Goal: Task Accomplishment & Management: Manage account settings

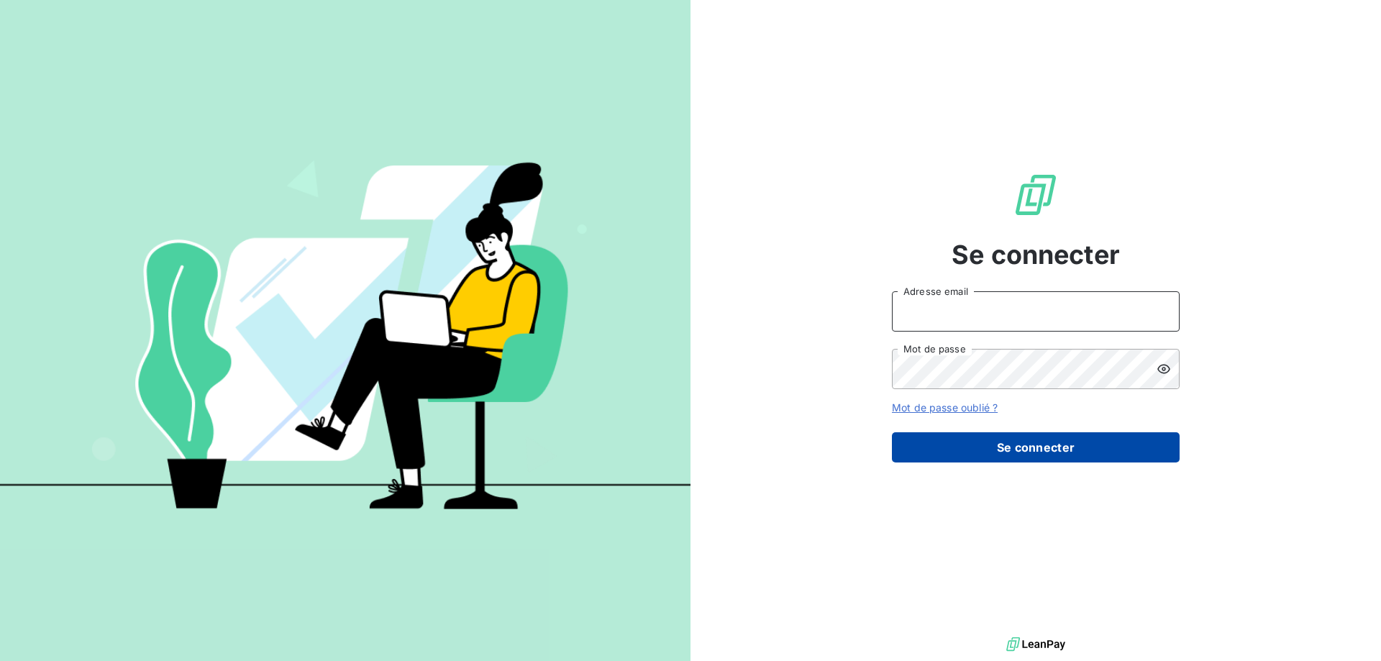
type input "[EMAIL_ADDRESS][DOMAIN_NAME]"
click at [984, 452] on button "Se connecter" at bounding box center [1036, 447] width 288 height 30
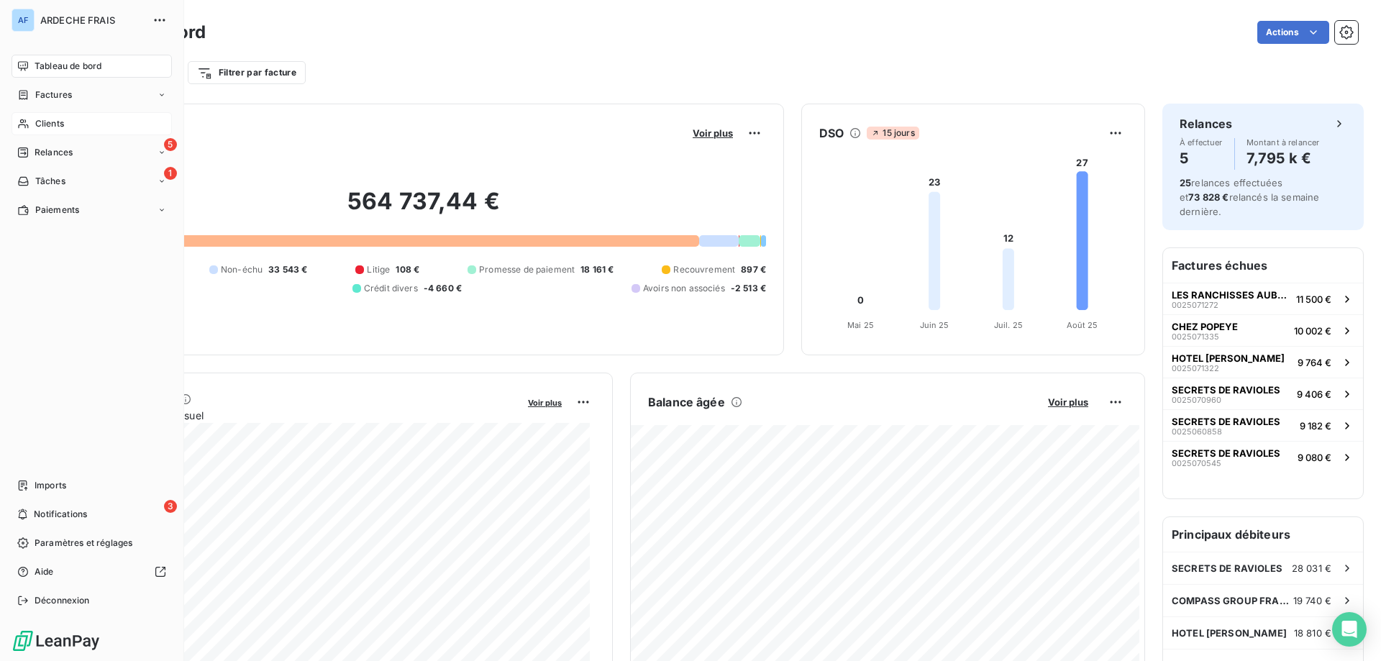
click at [45, 124] on span "Clients" at bounding box center [49, 123] width 29 height 13
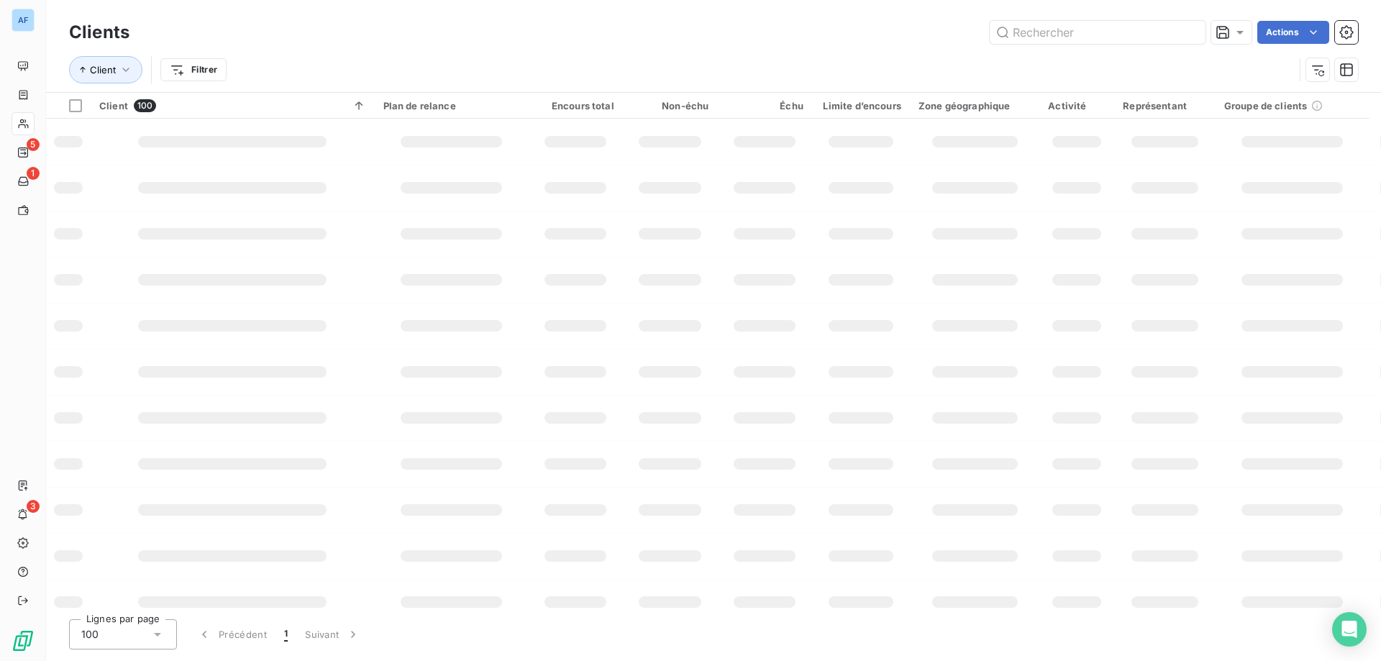
type input "G"
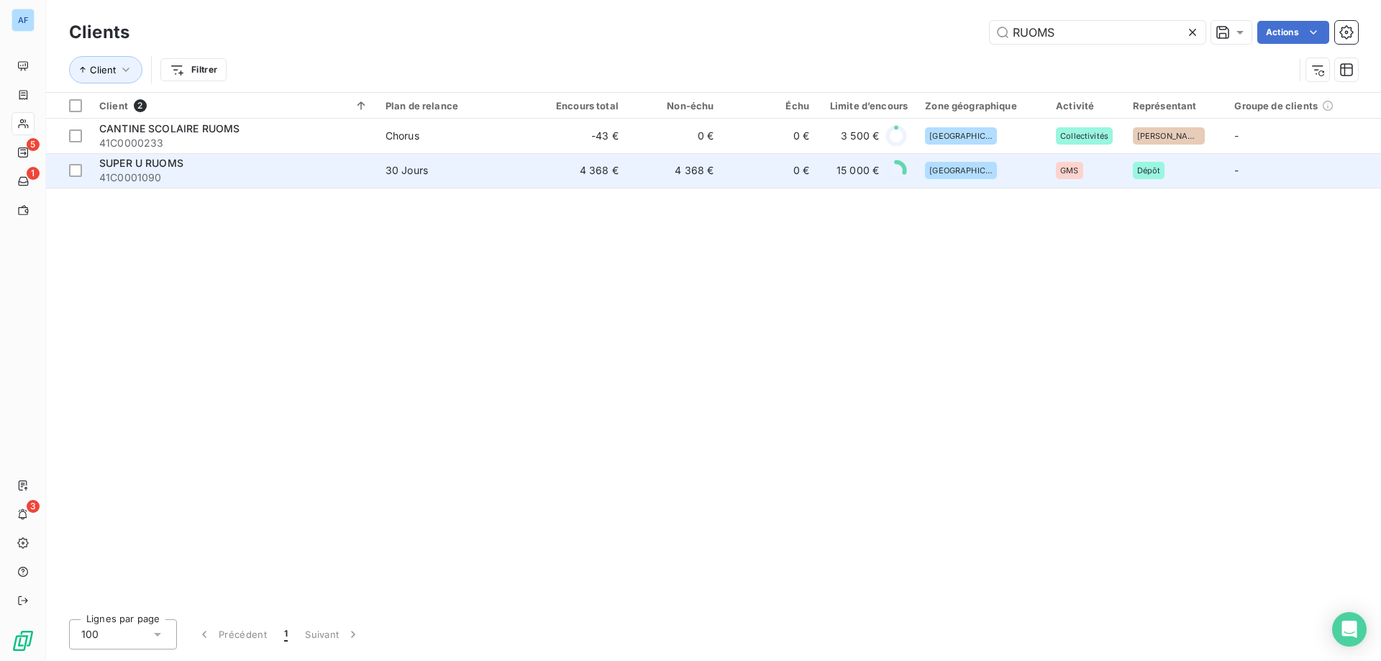
type input "RUOMS"
click at [611, 181] on td "4 368 €" at bounding box center [579, 170] width 96 height 35
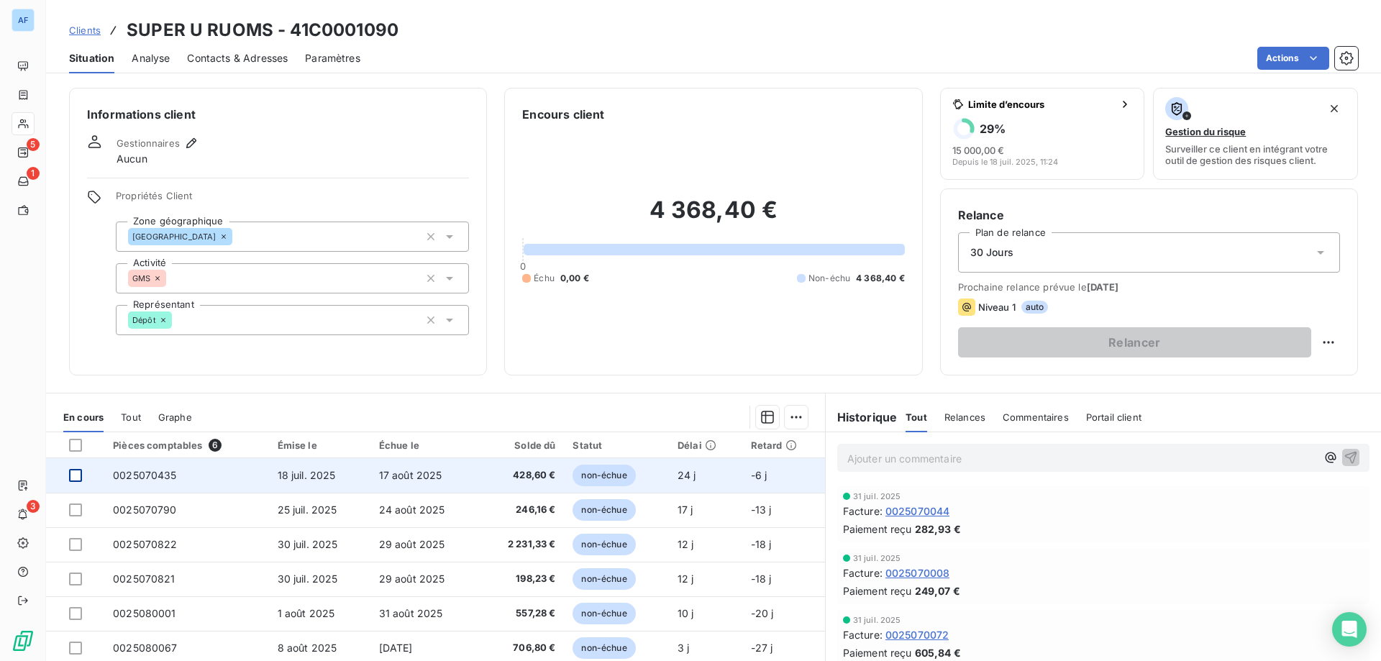
click at [77, 475] on div at bounding box center [75, 475] width 13 height 13
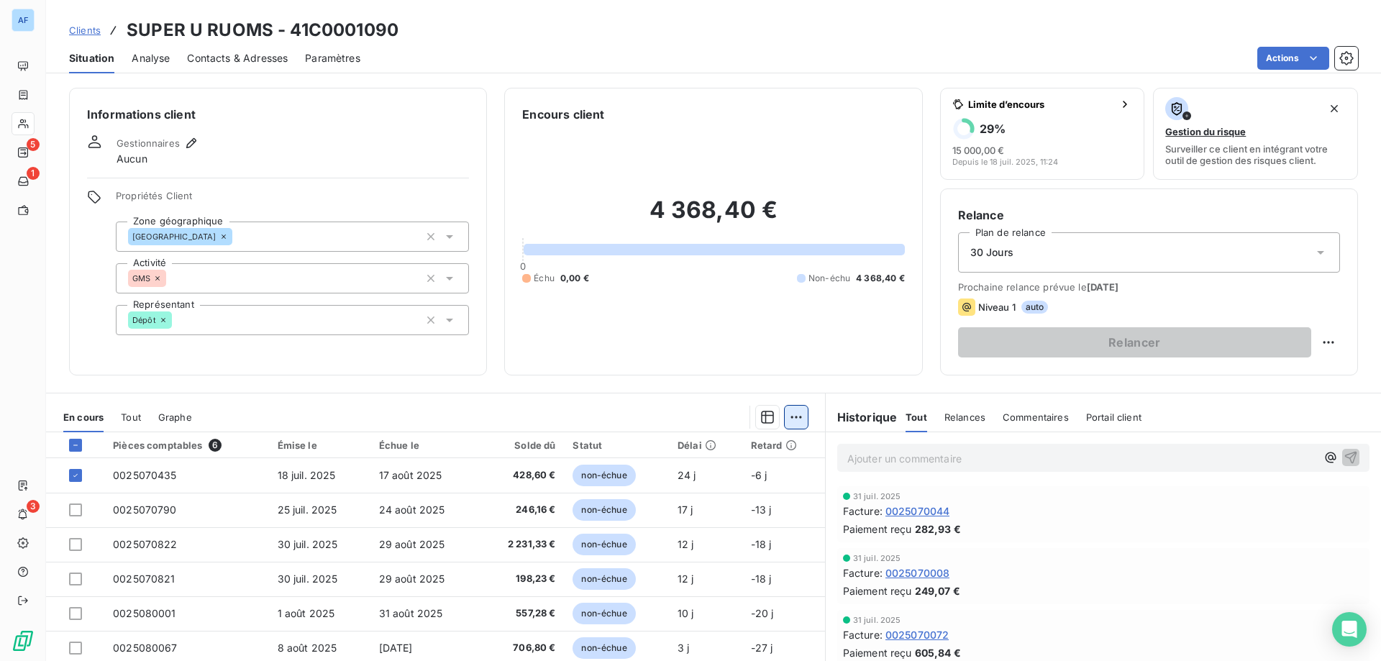
click at [792, 419] on html "AF 5 1 3 Clients SUPER U RUOMS - 41C0001090 Situation Analyse Contacts & Adress…" at bounding box center [690, 330] width 1381 height 661
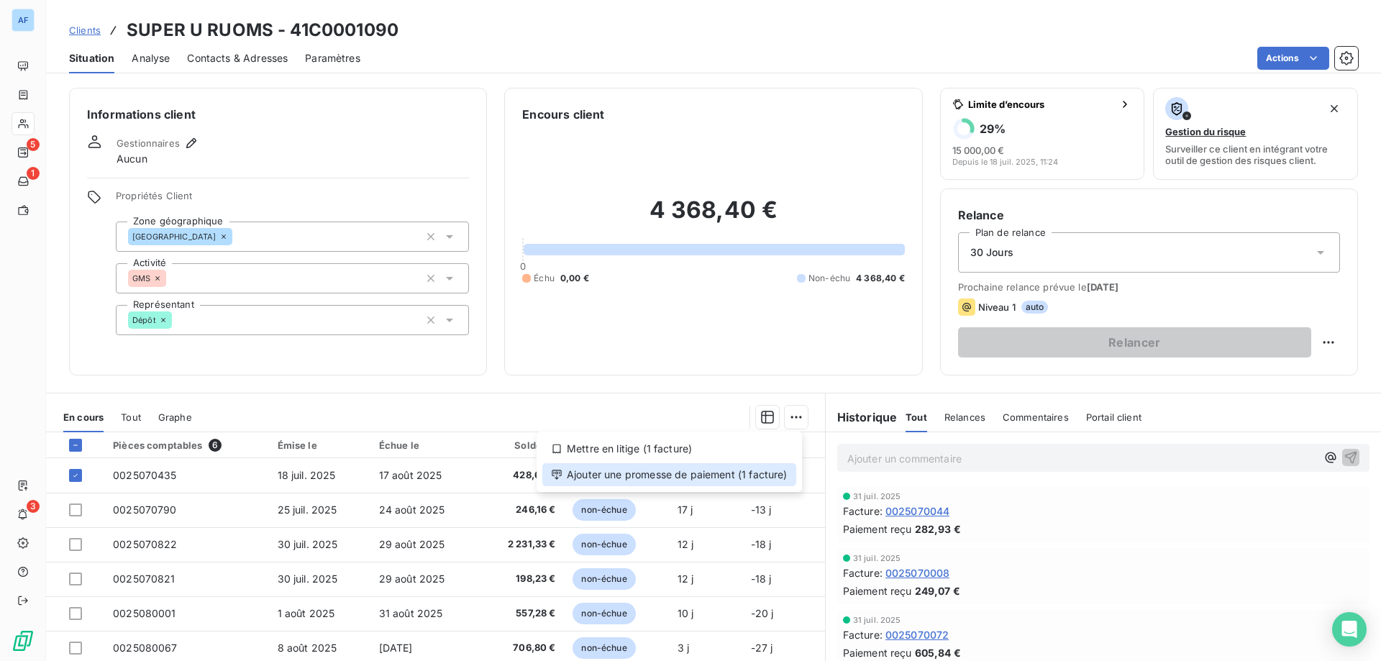
click at [734, 470] on div "Ajouter une promesse de paiement (1 facture)" at bounding box center [669, 474] width 254 height 23
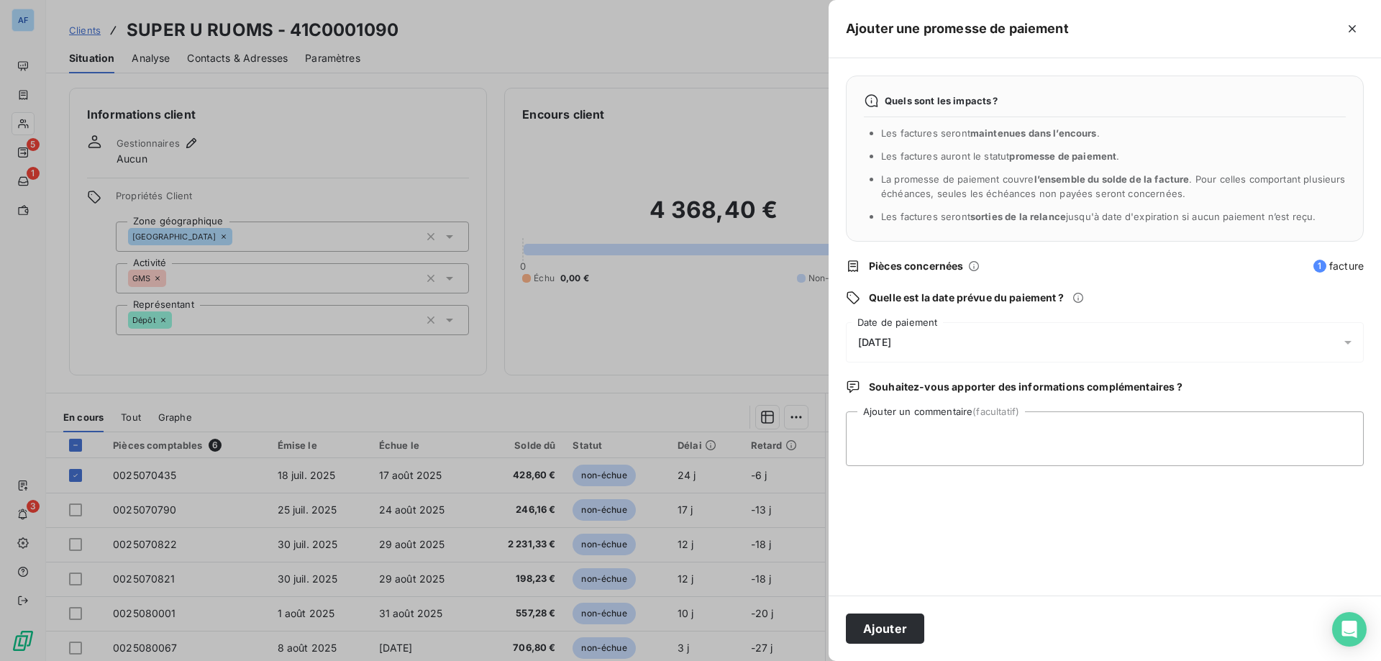
click at [918, 352] on div "12/08/2025" at bounding box center [1105, 342] width 518 height 40
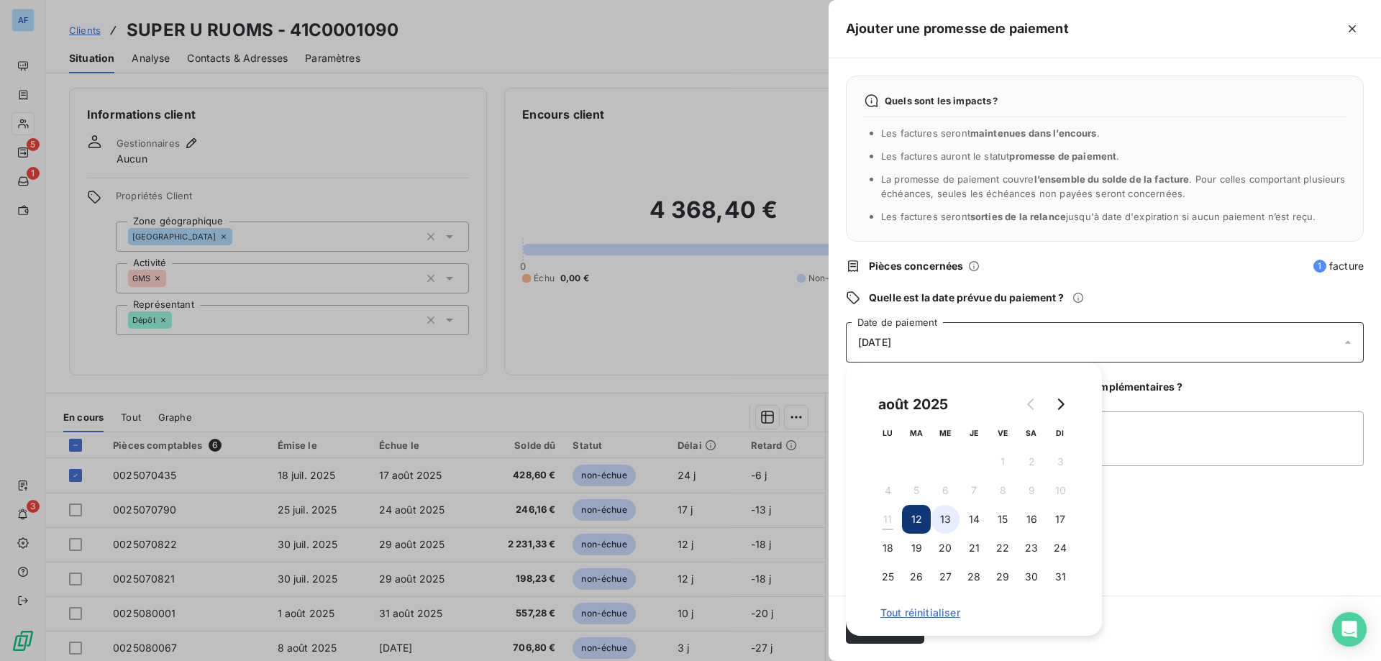
click at [944, 516] on button "13" at bounding box center [945, 519] width 29 height 29
click at [1170, 424] on textarea "Ajouter un commentaire (facultatif)" at bounding box center [1105, 438] width 518 height 55
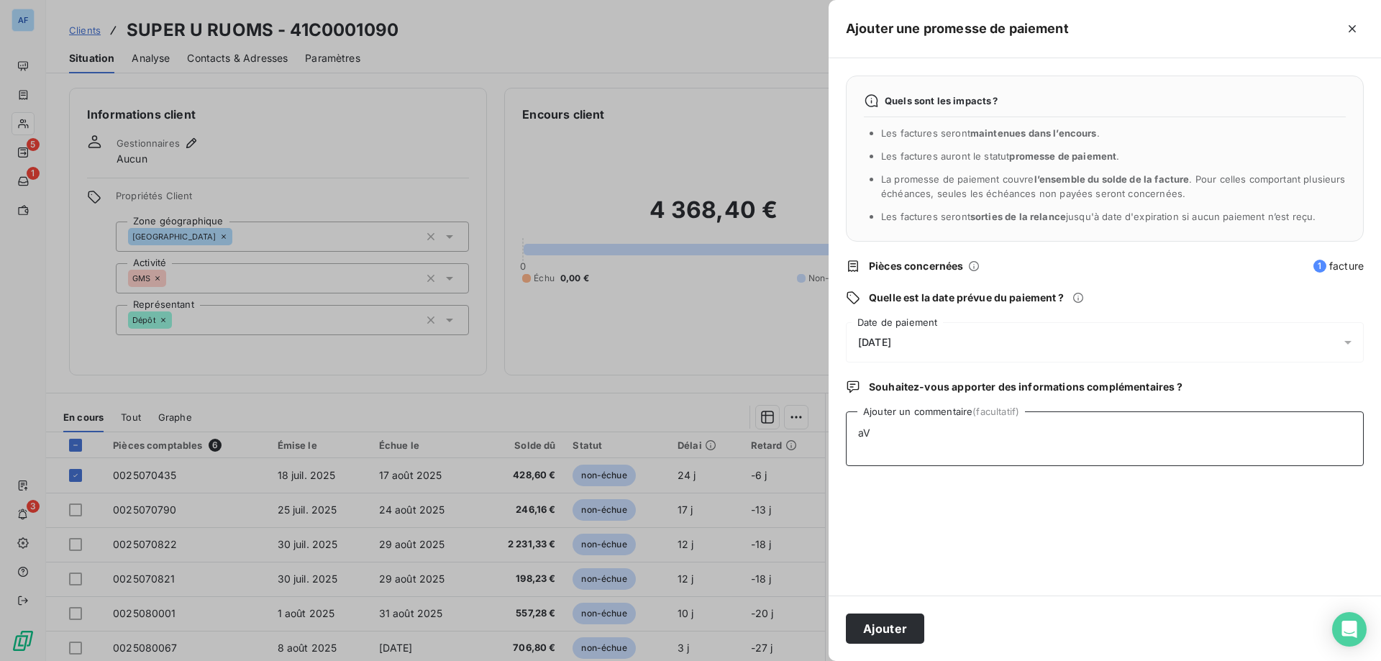
type textarea "a"
type textarea "Avis de virement 08/08"
click at [903, 620] on button "Ajouter" at bounding box center [885, 628] width 78 height 30
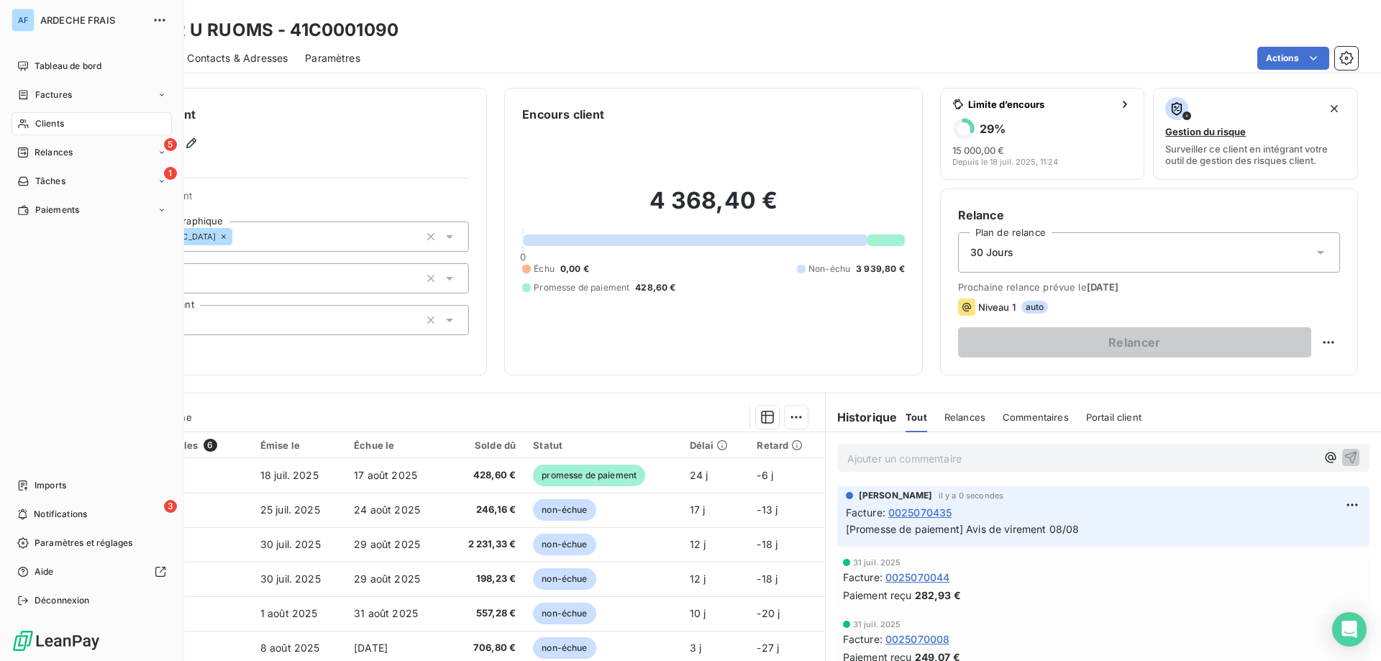
click at [30, 129] on div "Clients" at bounding box center [92, 123] width 160 height 23
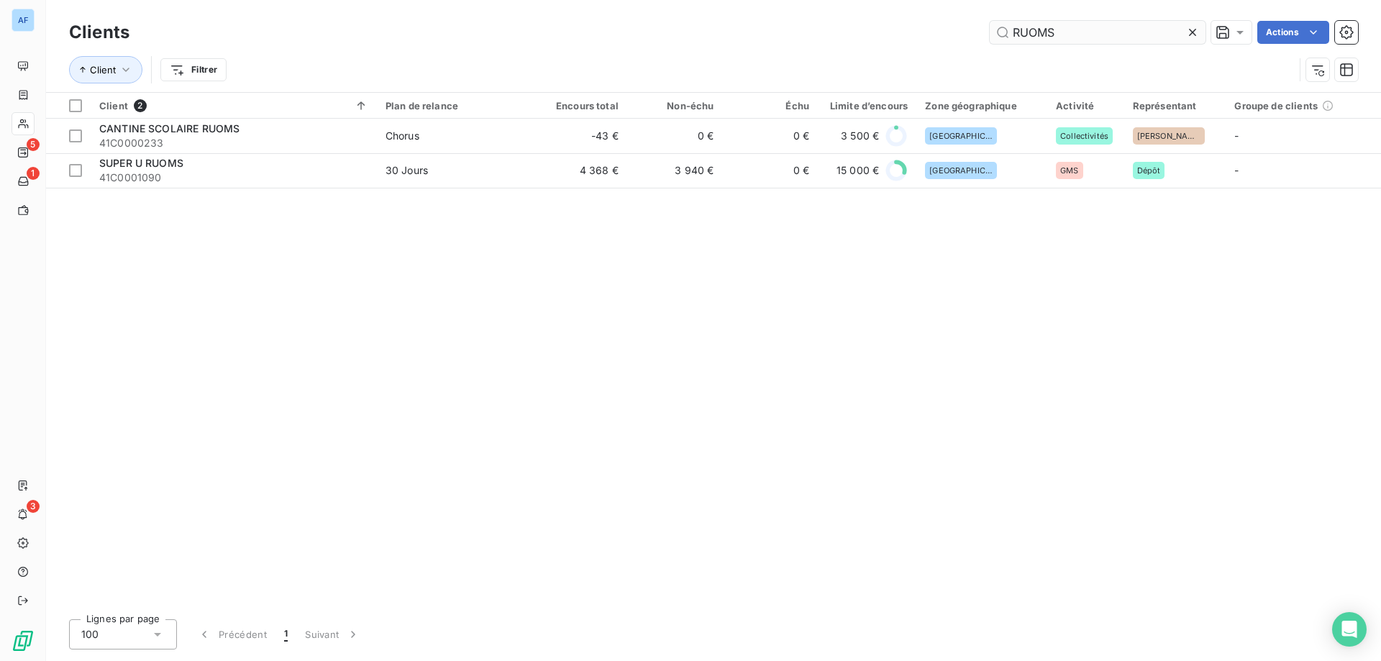
click at [1193, 36] on icon at bounding box center [1192, 32] width 14 height 14
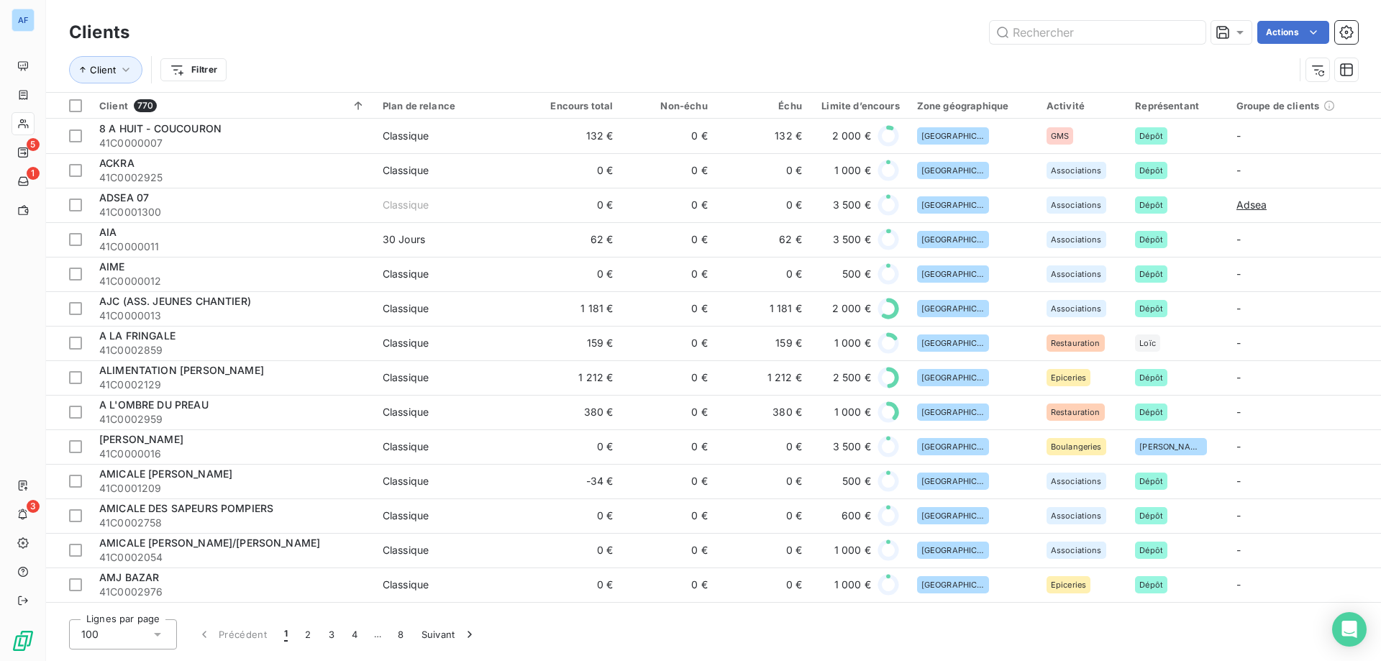
click at [150, 632] on icon at bounding box center [157, 634] width 14 height 14
click at [124, 585] on li "50" at bounding box center [123, 578] width 108 height 26
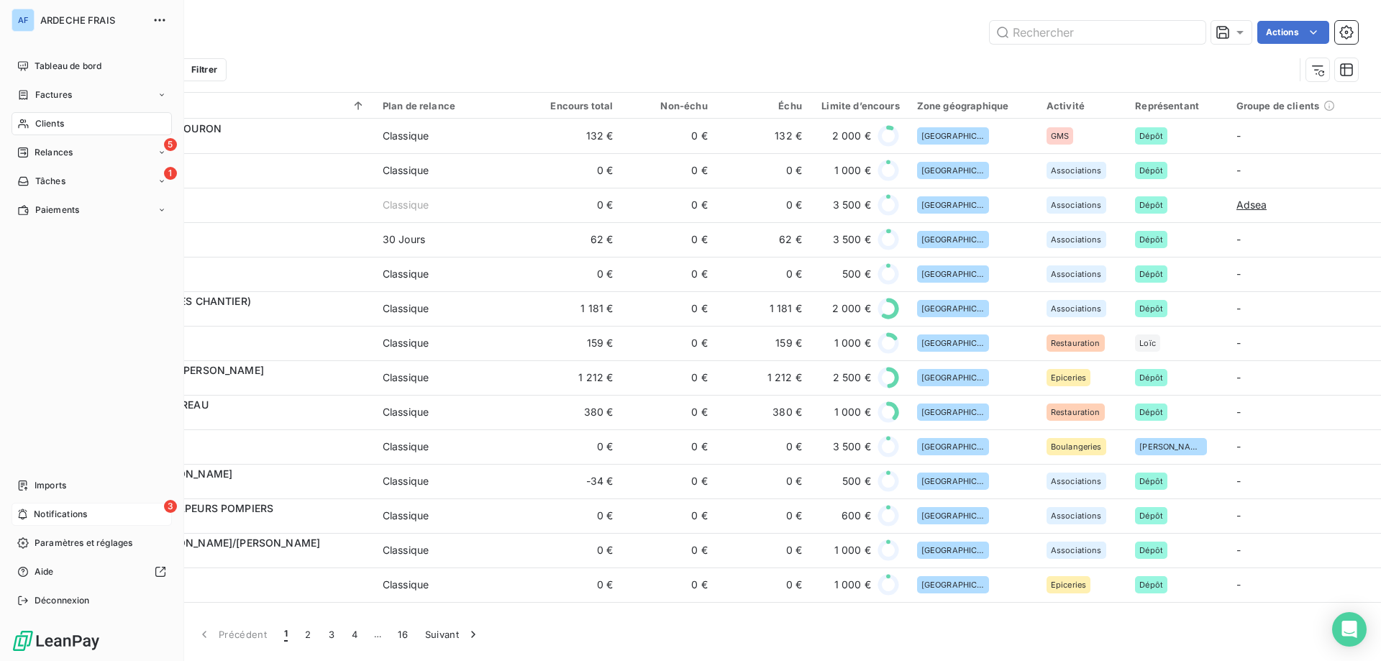
click at [24, 507] on div "3 Notifications" at bounding box center [92, 514] width 160 height 23
